Goal: Entertainment & Leisure: Consume media (video, audio)

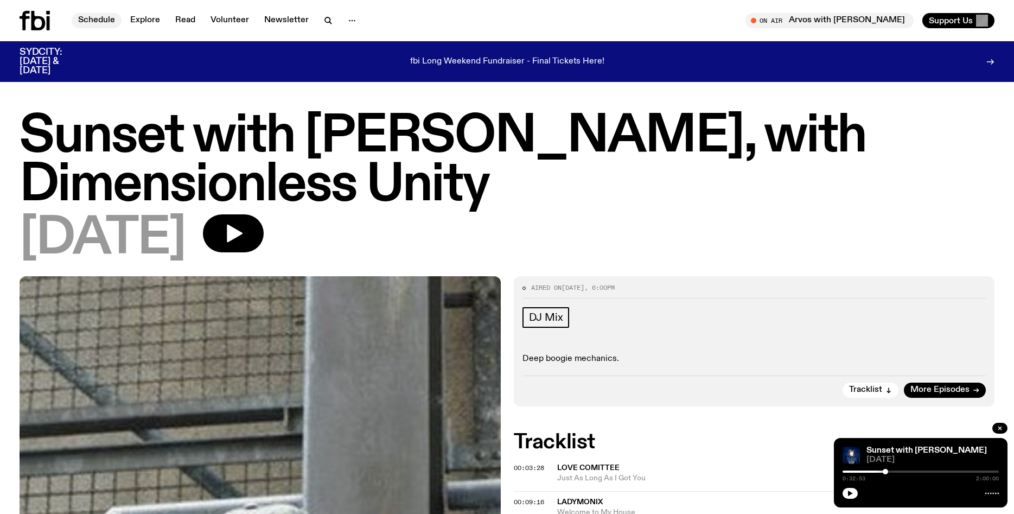
click at [92, 20] on link "Schedule" at bounding box center [97, 20] width 50 height 15
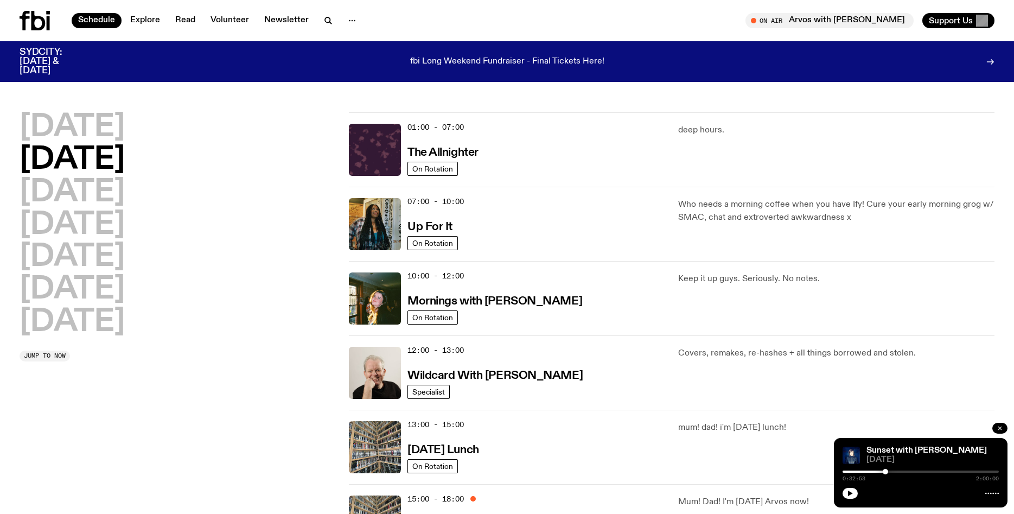
click at [999, 427] on icon "button" at bounding box center [1000, 428] width 3 height 3
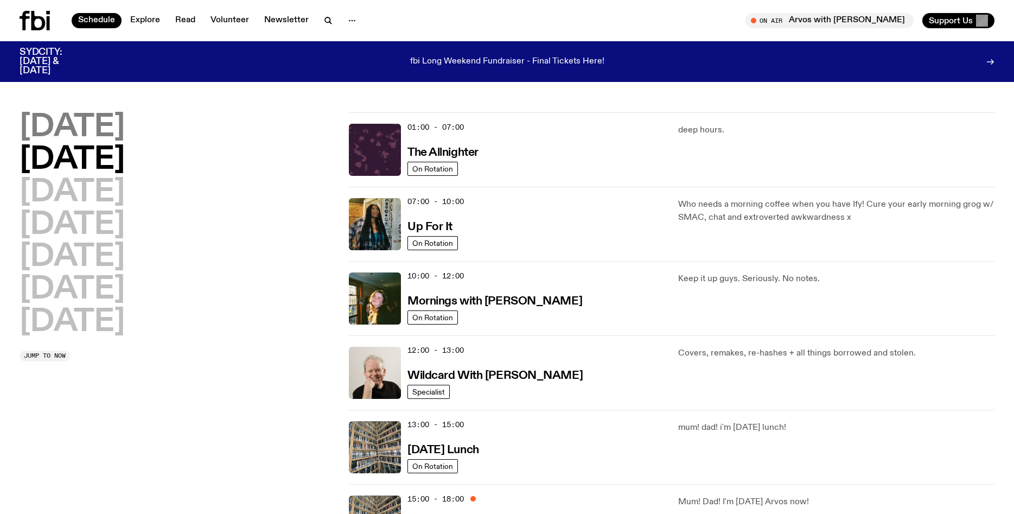
click at [116, 133] on h2 "[DATE]" at bounding box center [72, 127] width 105 height 30
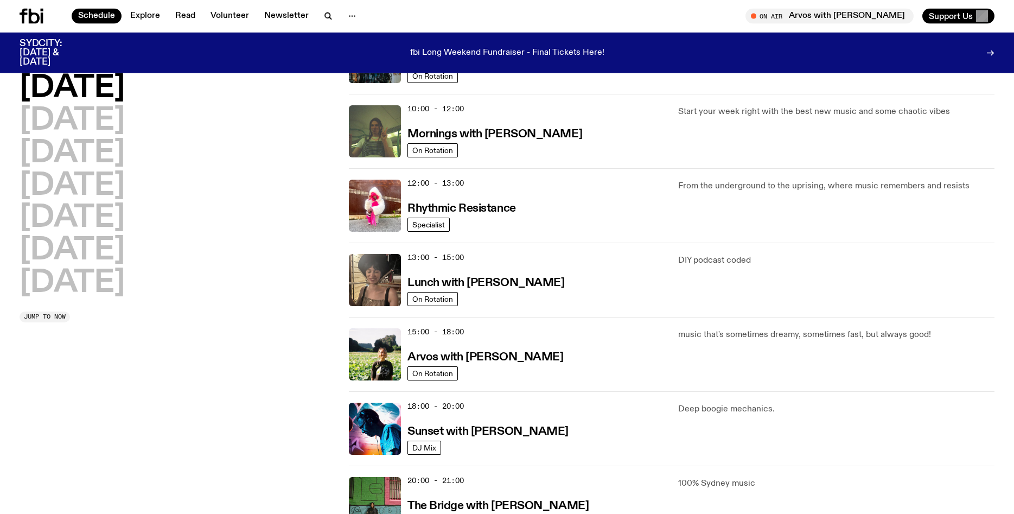
scroll to position [165, 0]
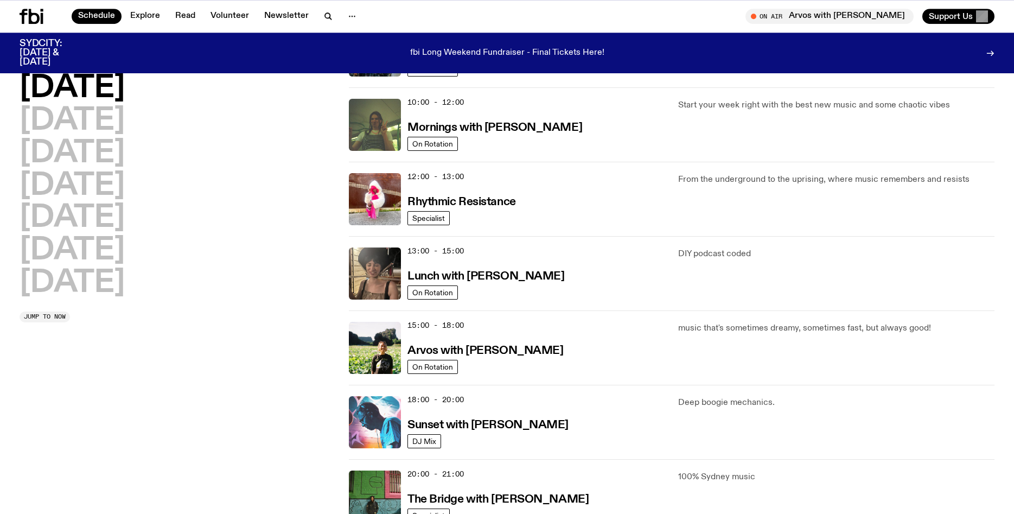
click at [351, 435] on img at bounding box center [375, 422] width 52 height 52
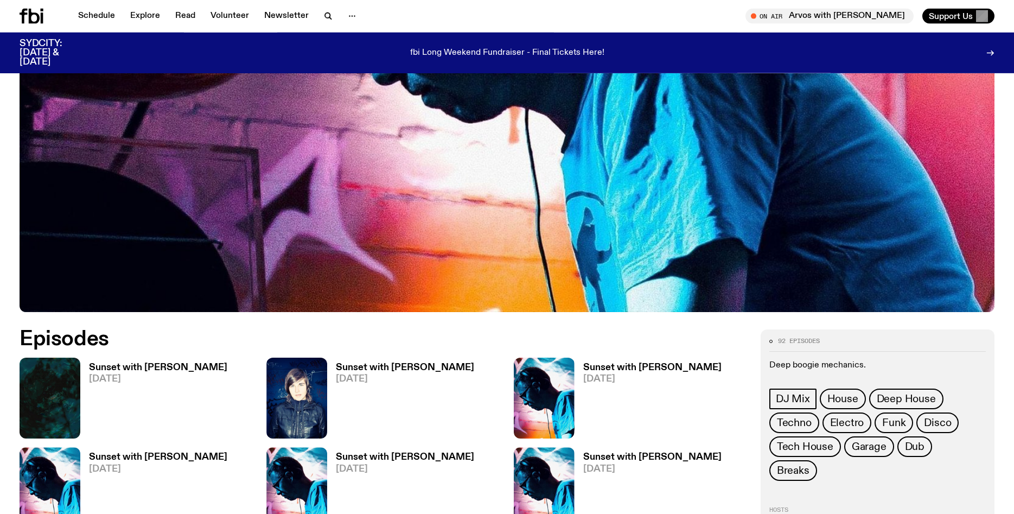
scroll to position [402, 0]
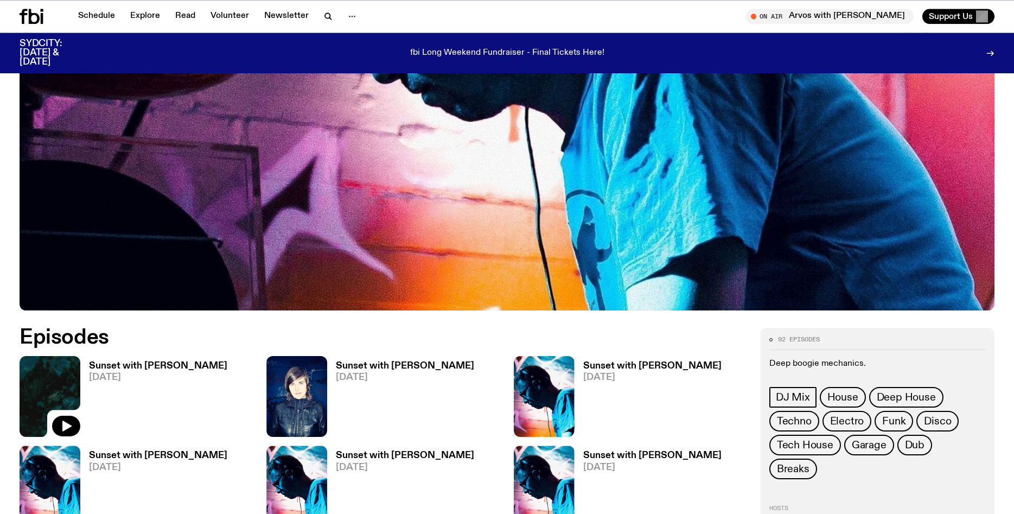
click at [71, 391] on img at bounding box center [50, 396] width 61 height 81
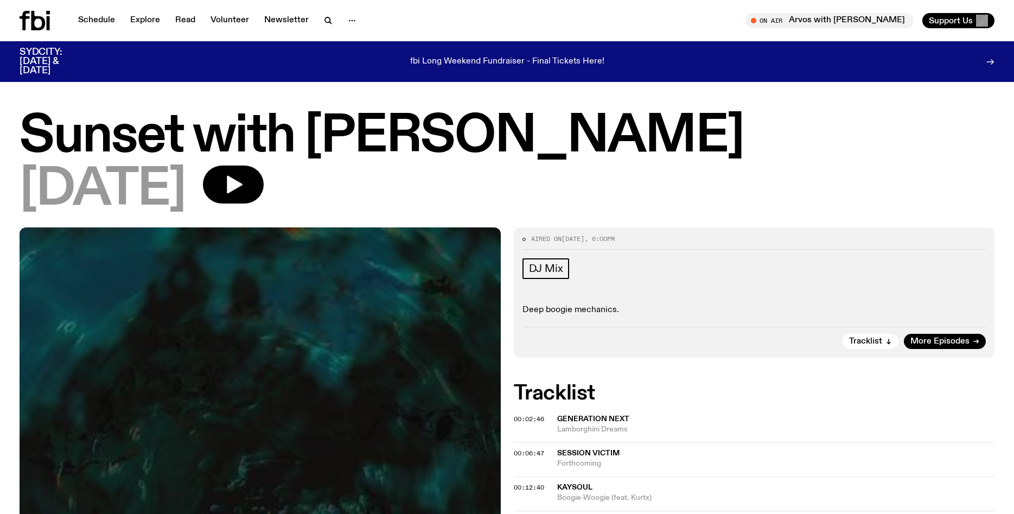
click at [321, 209] on div "[DATE]" at bounding box center [507, 190] width 975 height 49
click at [244, 189] on icon "button" at bounding box center [234, 185] width 22 height 22
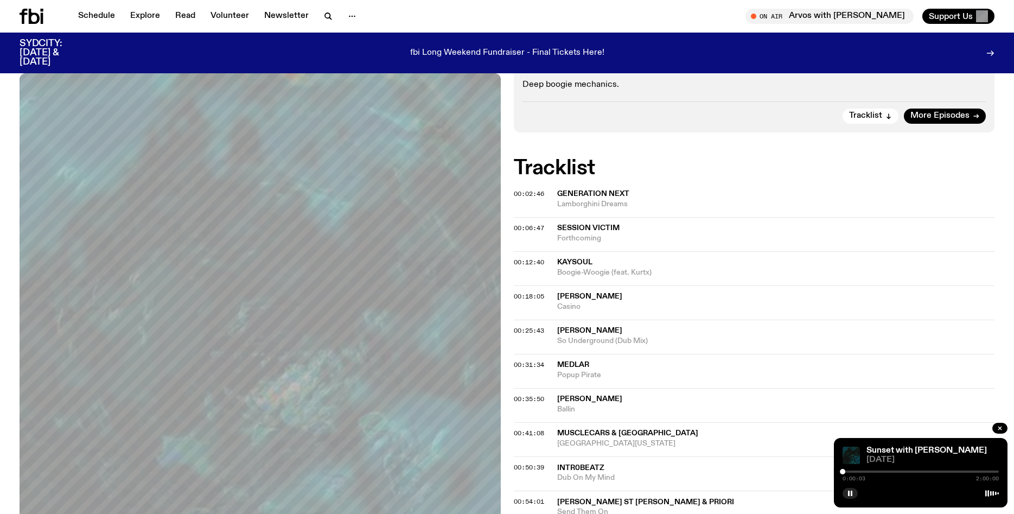
scroll to position [219, 0]
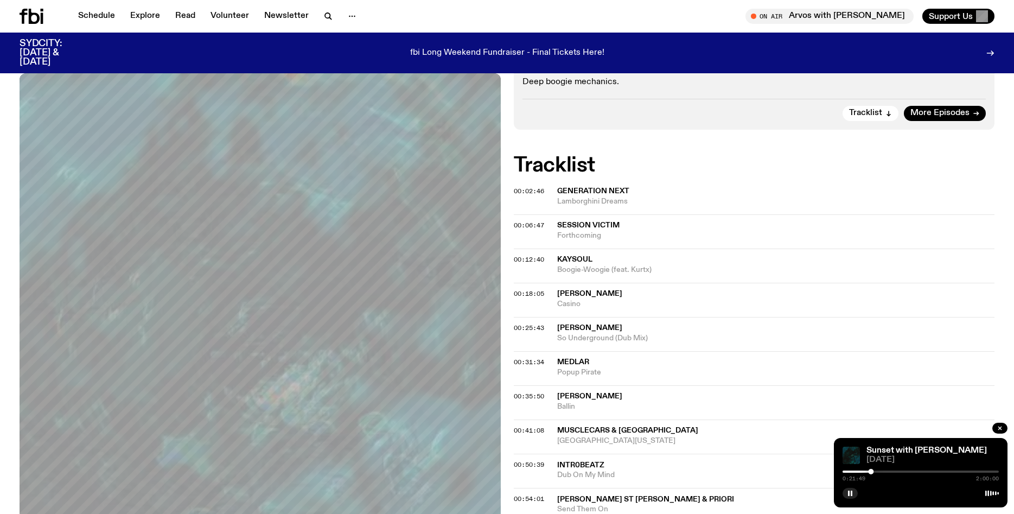
click at [591, 402] on span "Ballin" at bounding box center [776, 407] width 438 height 10
click at [724, 337] on span "So Underground (Dub Mix)" at bounding box center [776, 338] width 438 height 10
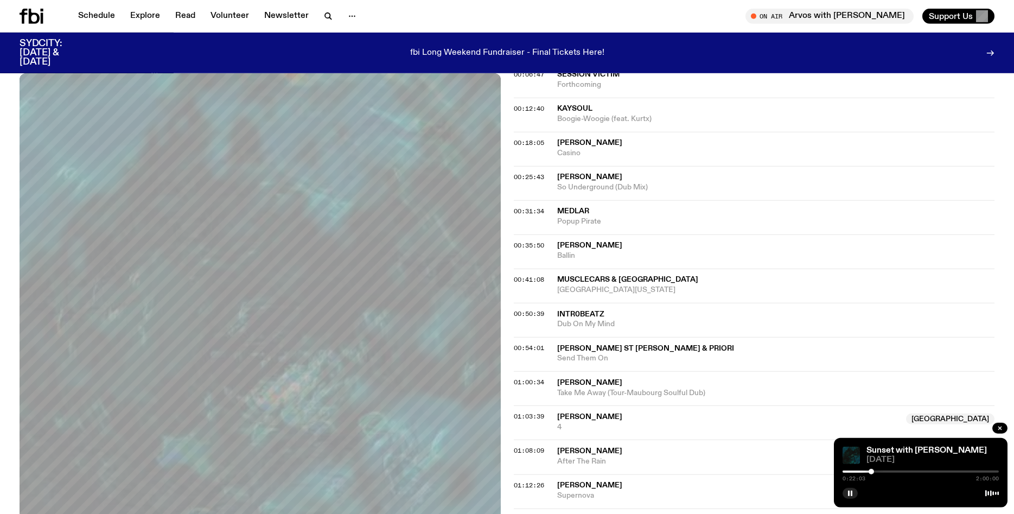
scroll to position [375, 0]
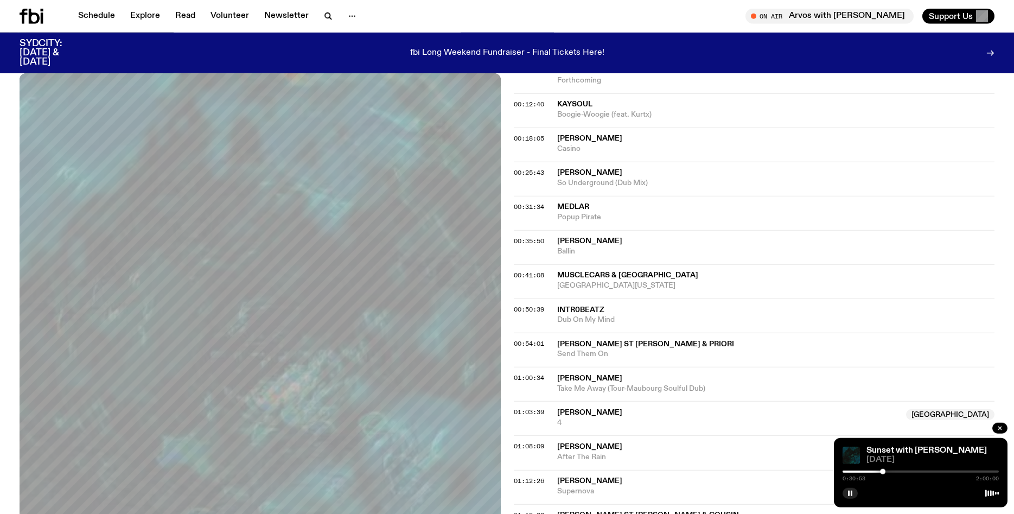
click at [887, 471] on div at bounding box center [921, 472] width 156 height 2
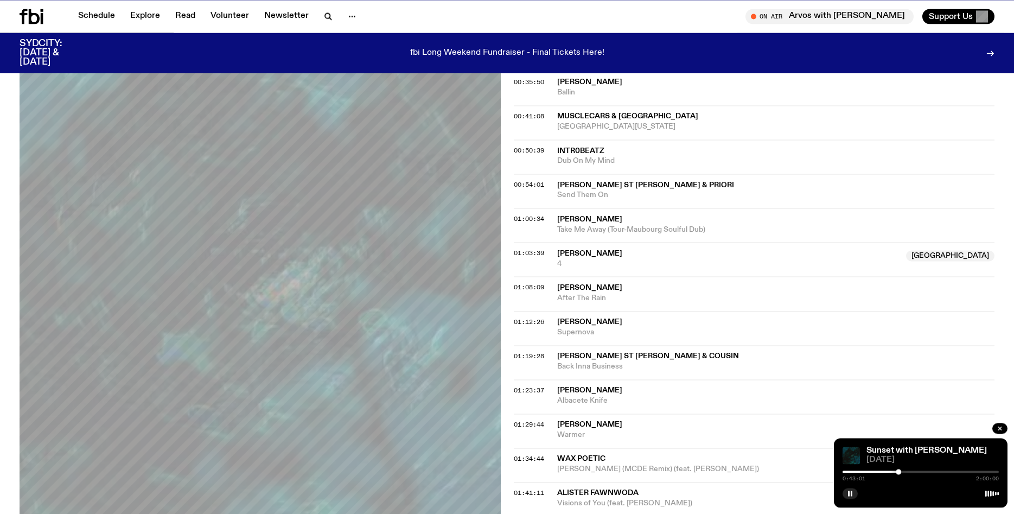
scroll to position [535, 0]
click at [852, 495] on rect "button" at bounding box center [852, 493] width 2 height 5
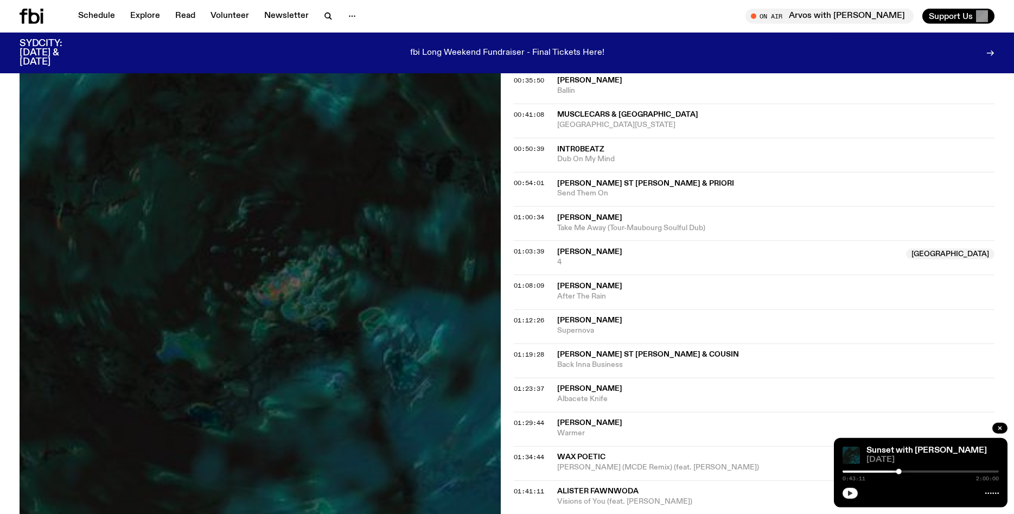
click at [852, 493] on icon "button" at bounding box center [850, 493] width 5 height 5
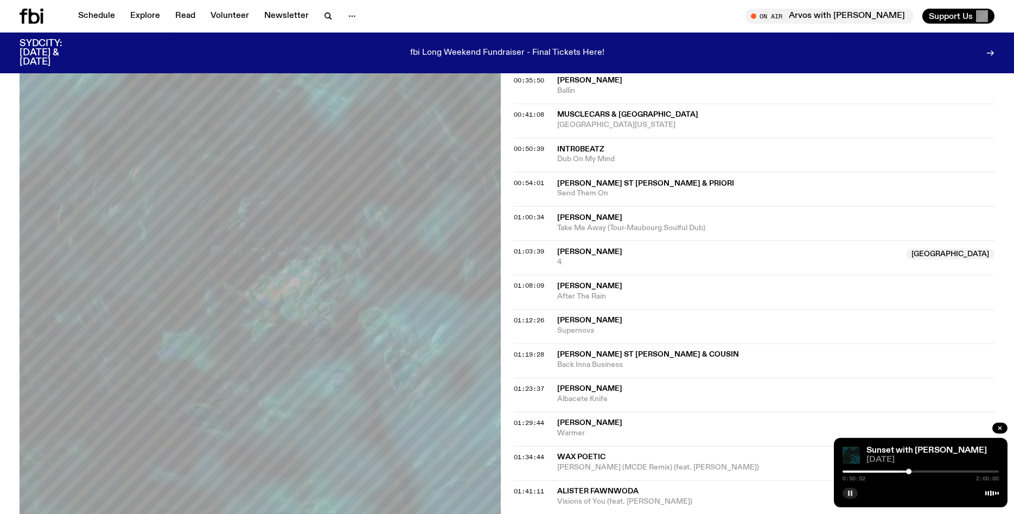
click at [853, 497] on button "button" at bounding box center [850, 493] width 15 height 11
